Goal: Task Accomplishment & Management: Manage account settings

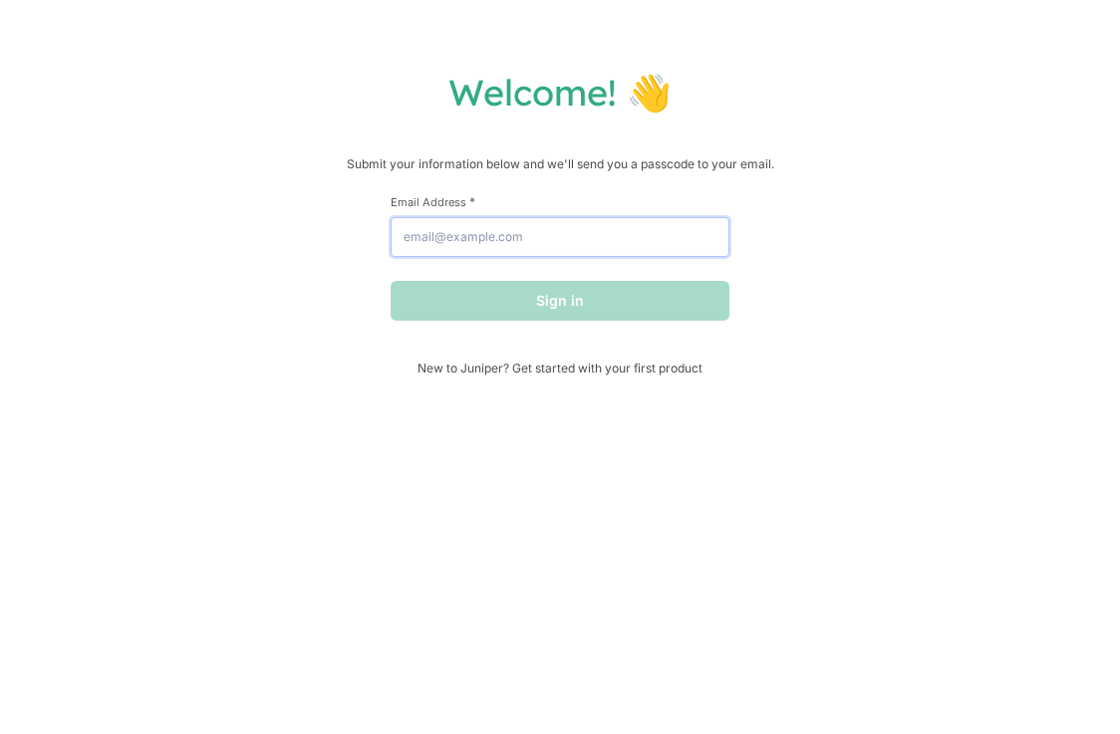
click at [553, 237] on input "Email Address *" at bounding box center [560, 237] width 339 height 40
type input "[EMAIL_ADDRESS][DOMAIN_NAME]"
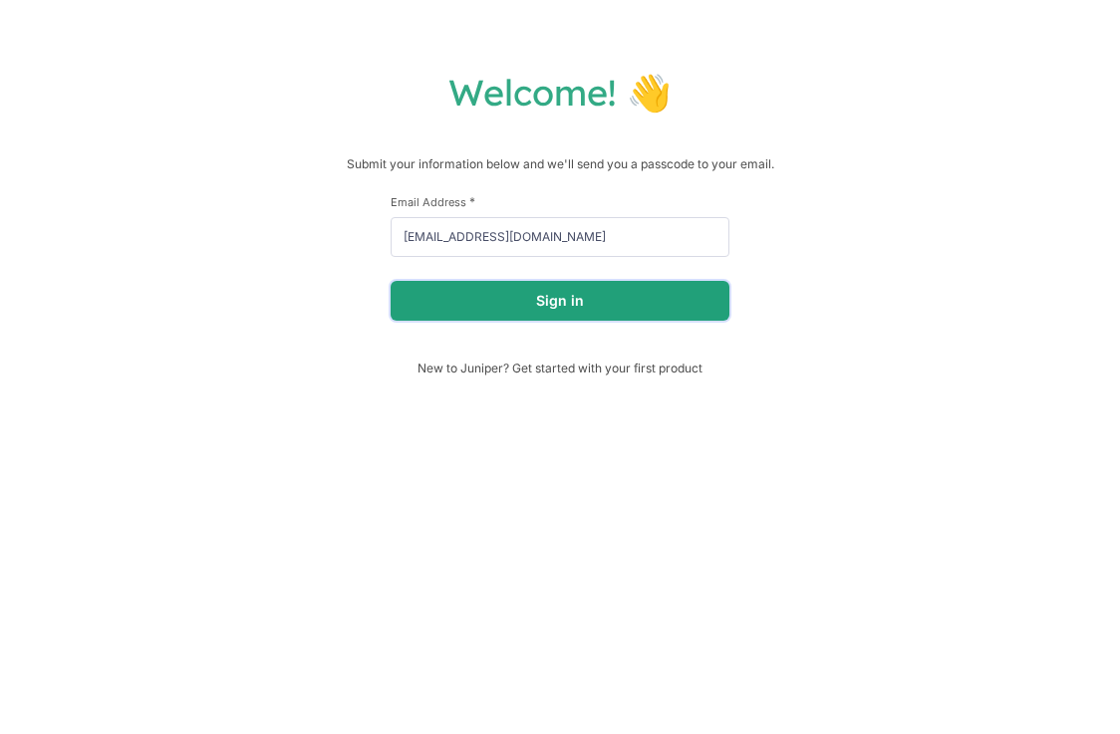
click at [556, 295] on button "Sign in" at bounding box center [560, 301] width 339 height 40
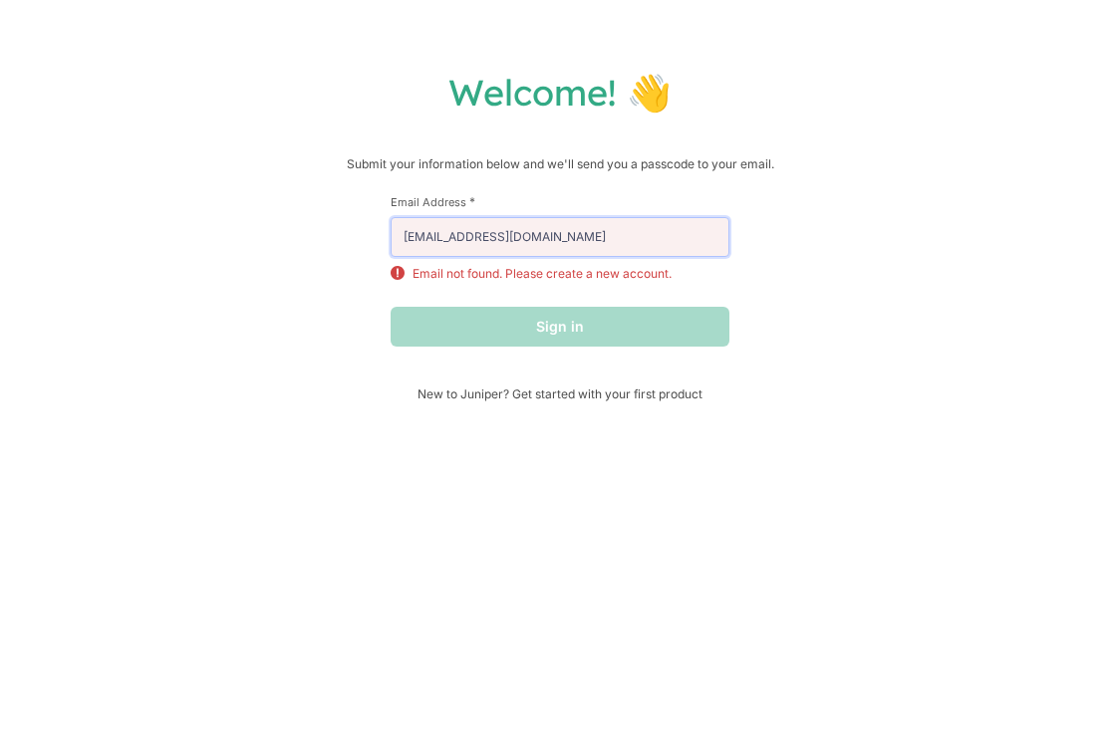
click at [527, 227] on input "[EMAIL_ADDRESS][DOMAIN_NAME]" at bounding box center [560, 237] width 339 height 40
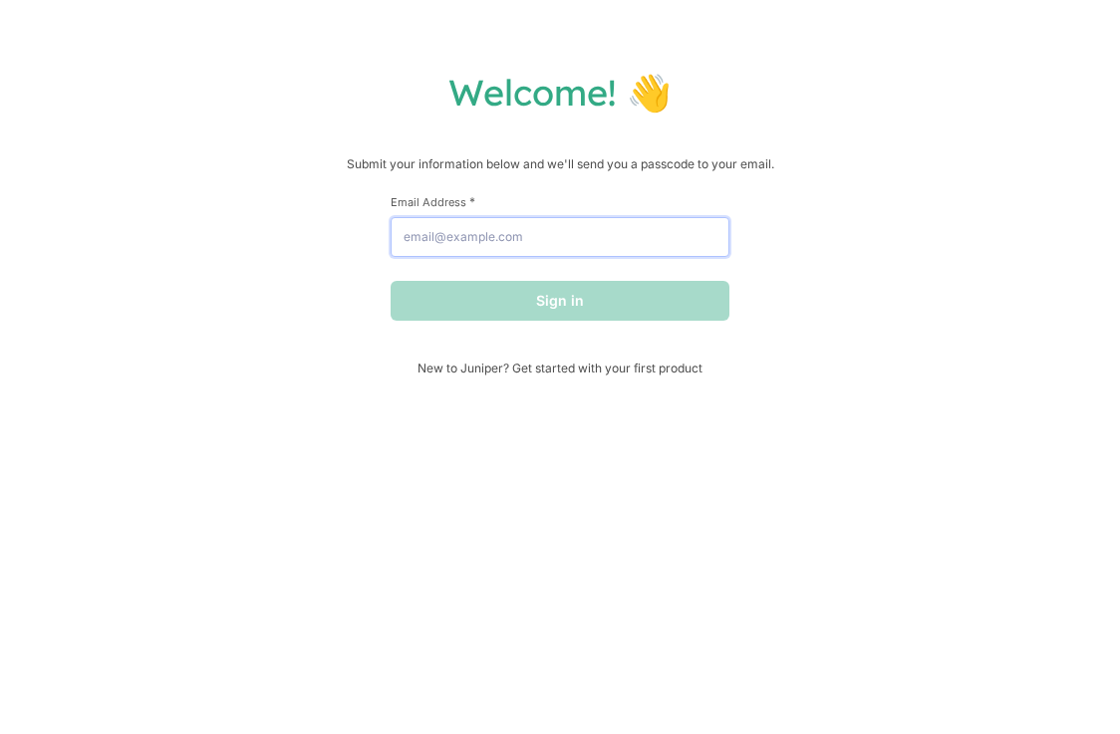
type input "k"
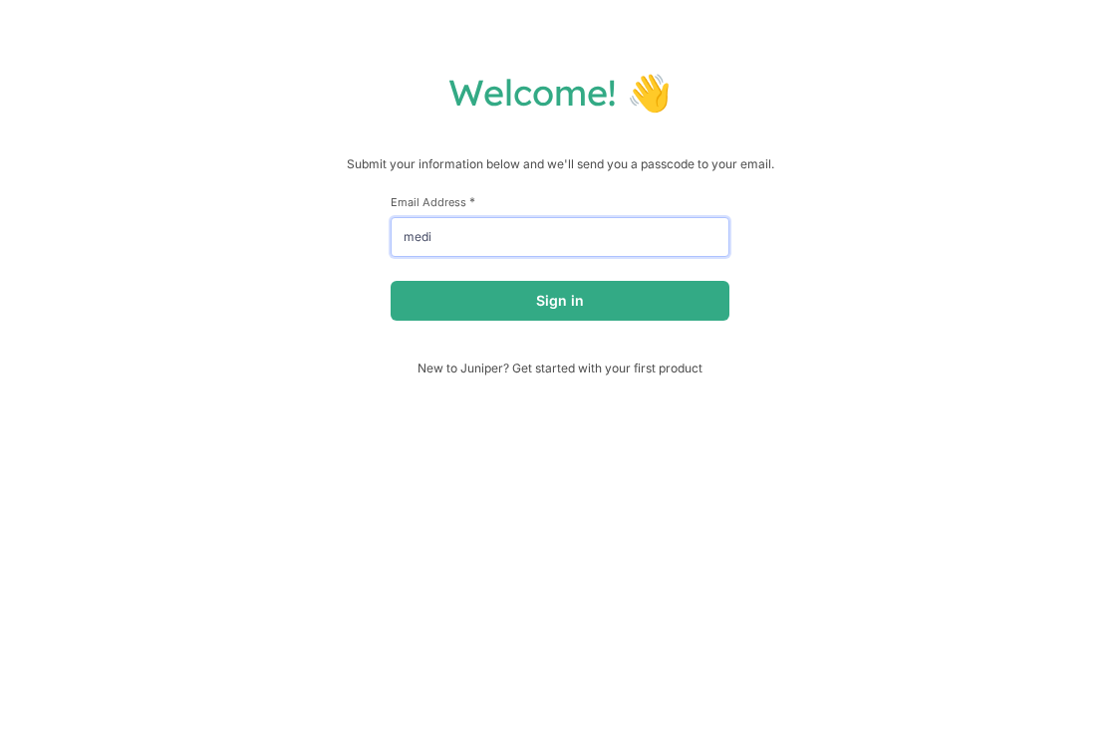
type input "[EMAIL_ADDRESS][DOMAIN_NAME]"
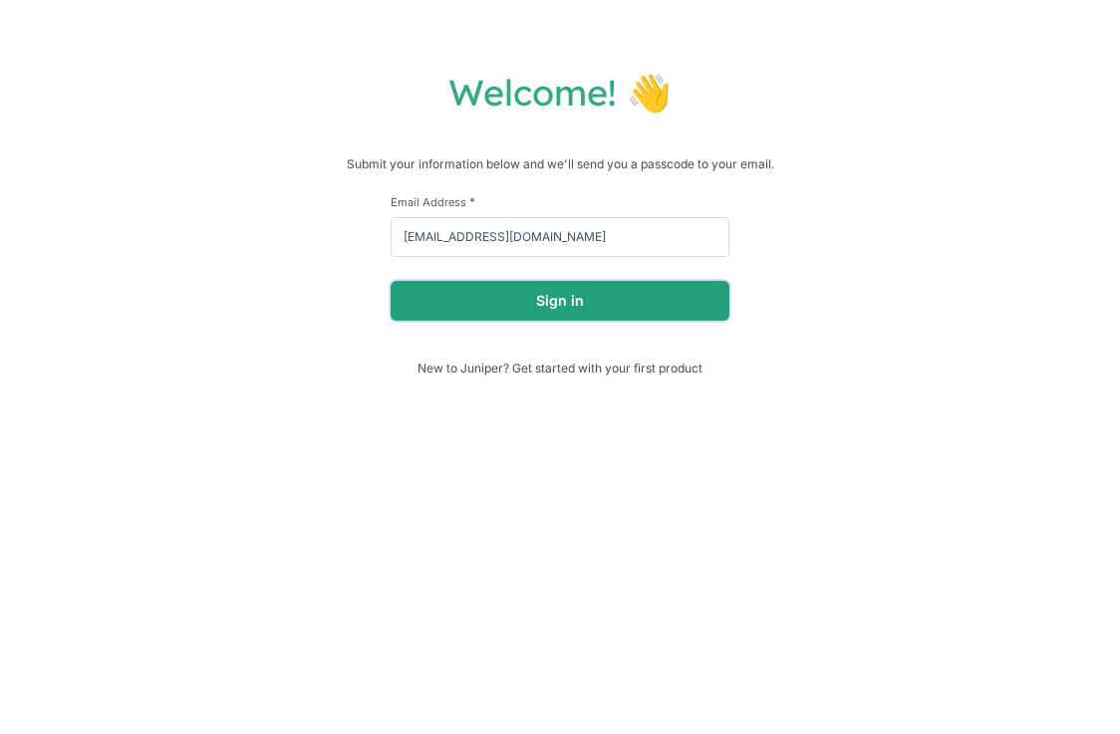
click at [597, 296] on button "Sign in" at bounding box center [560, 301] width 339 height 40
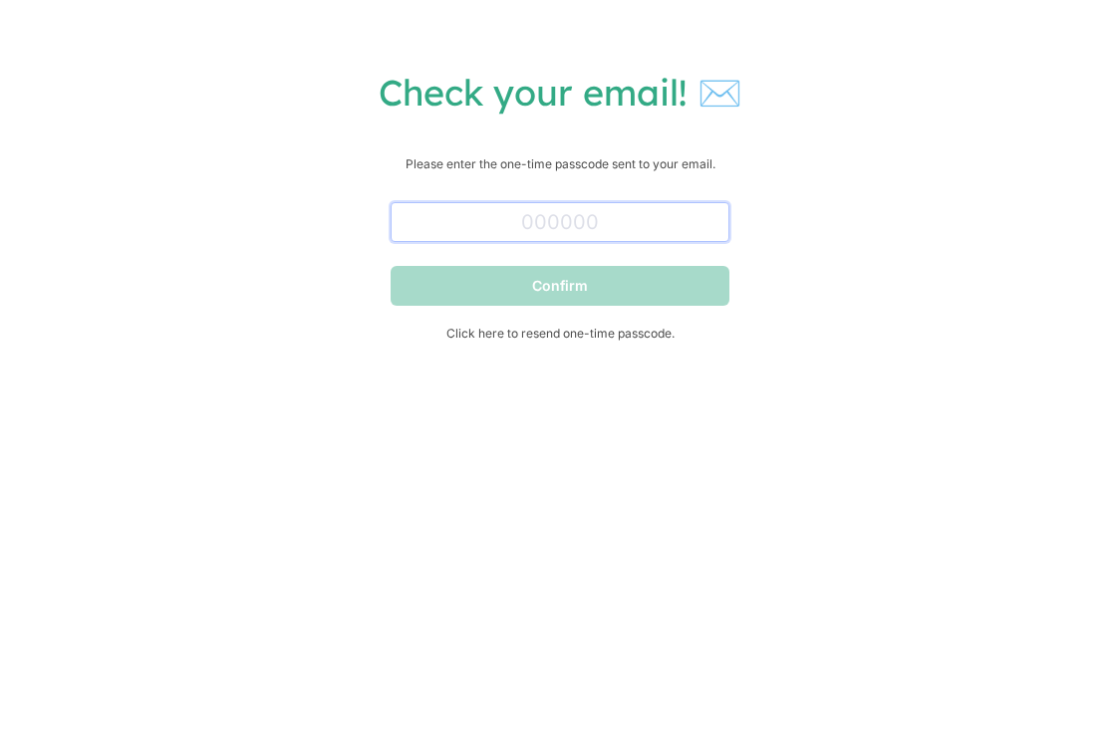
click at [466, 217] on input "text" at bounding box center [560, 222] width 339 height 40
paste input "614268"
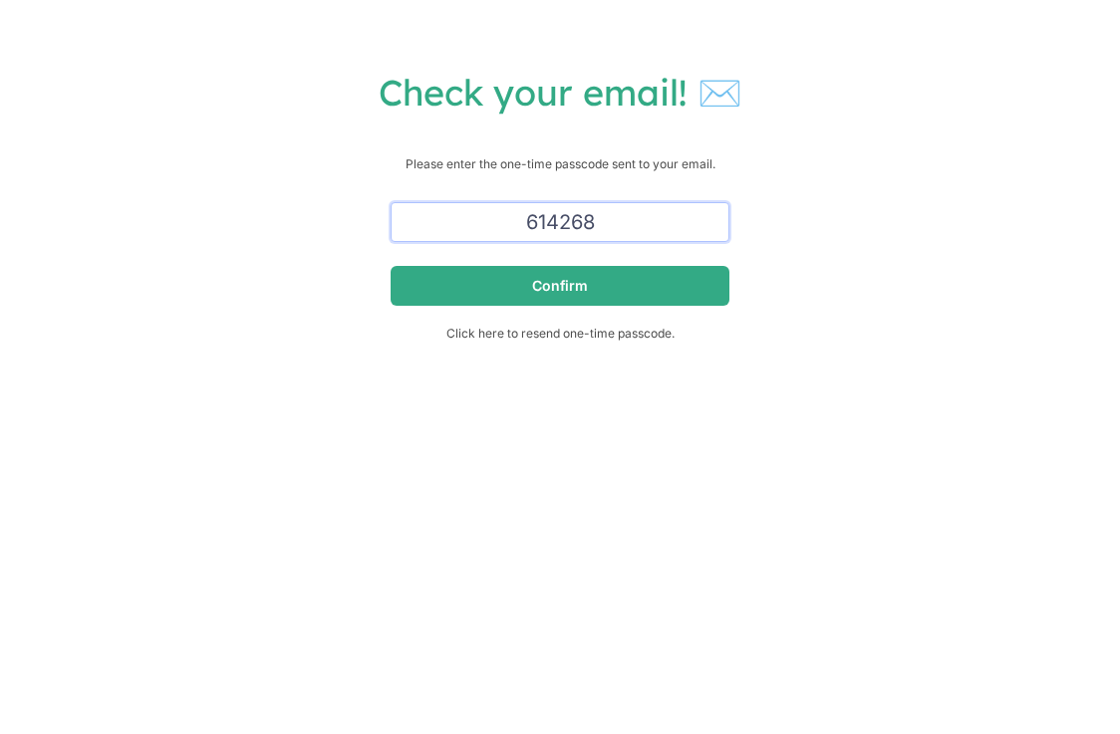
type input "614268"
click at [391, 266] on button "Confirm" at bounding box center [560, 286] width 339 height 40
